Goal: Task Accomplishment & Management: Complete application form

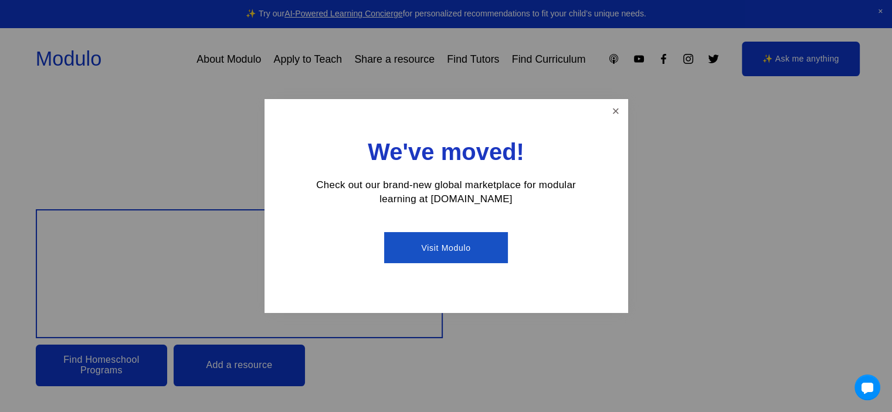
click at [474, 246] on link "Visit Modulo" at bounding box center [446, 247] width 124 height 31
click at [615, 107] on link "Close" at bounding box center [616, 111] width 21 height 21
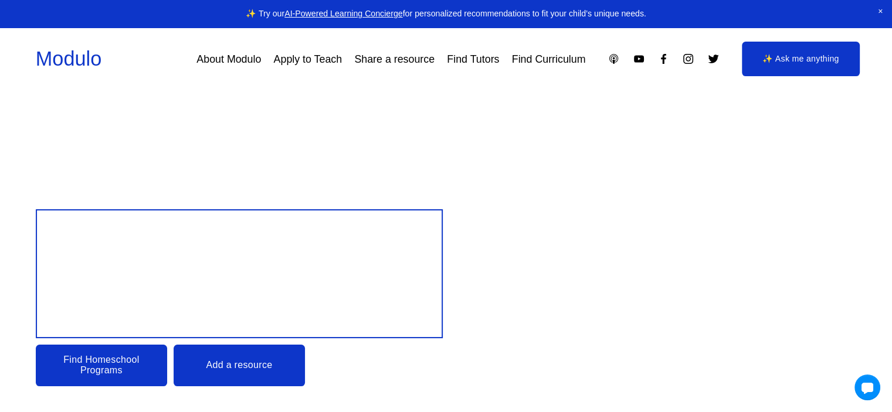
click at [289, 57] on link "Apply to Teach" at bounding box center [308, 59] width 69 height 21
